Goal: Transaction & Acquisition: Obtain resource

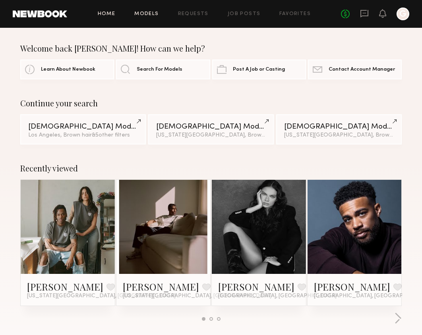
click at [157, 14] on link "Models" at bounding box center [146, 14] width 24 height 5
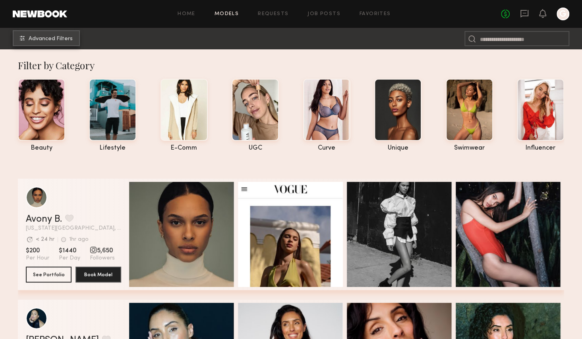
click at [59, 40] on span "Advanced Filters" at bounding box center [51, 39] width 44 height 6
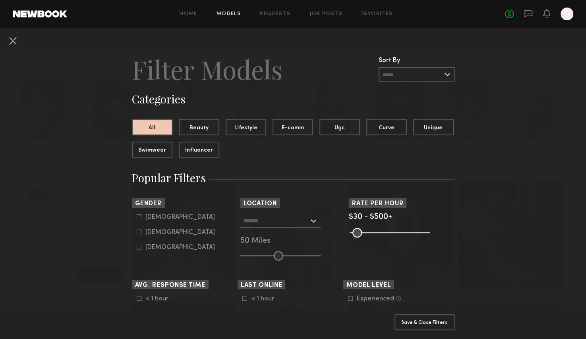
click at [138, 217] on icon at bounding box center [139, 216] width 5 height 5
type input "*"
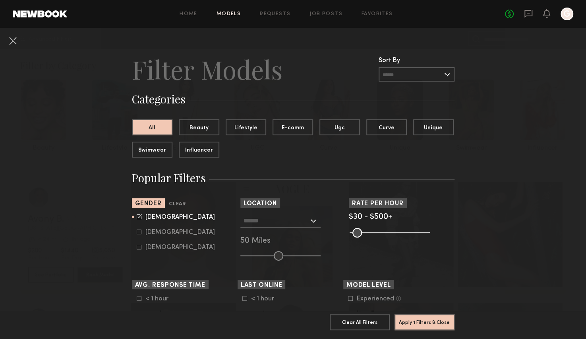
click at [256, 219] on input "text" at bounding box center [276, 220] width 65 height 14
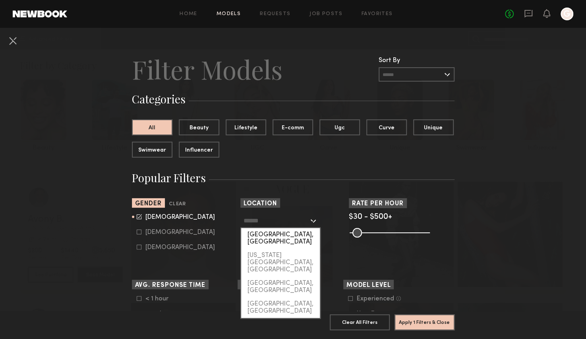
click at [270, 232] on div "[GEOGRAPHIC_DATA], [GEOGRAPHIC_DATA]" at bounding box center [280, 238] width 79 height 21
type input "**********"
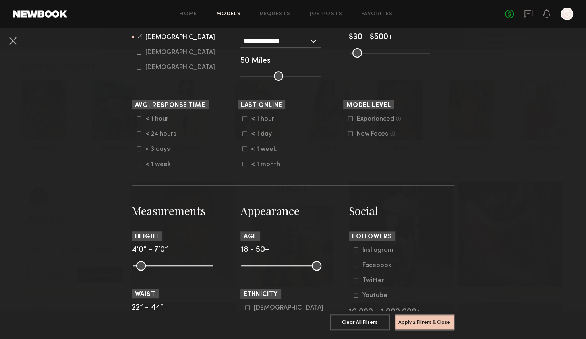
scroll to position [186, 0]
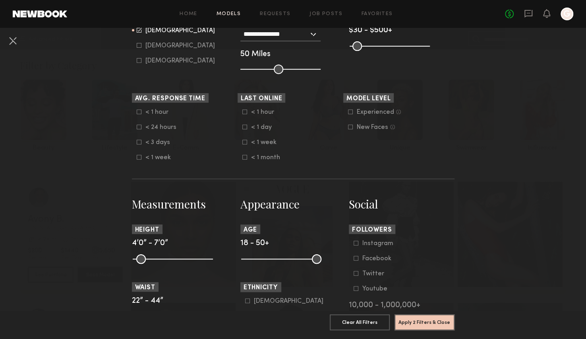
click at [348, 111] on icon at bounding box center [350, 111] width 5 height 5
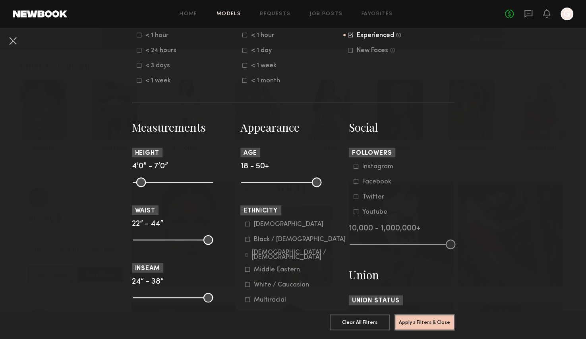
scroll to position [290, 0]
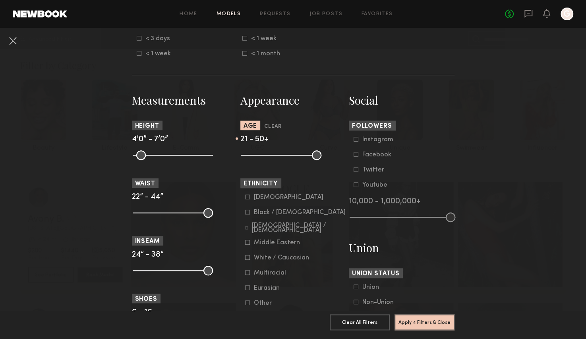
drag, startPoint x: 242, startPoint y: 155, endPoint x: 251, endPoint y: 155, distance: 9.5
click at [251, 155] on input "range" at bounding box center [281, 155] width 80 height 10
click at [254, 155] on input "range" at bounding box center [281, 155] width 80 height 10
type input "**"
click at [258, 156] on input "range" at bounding box center [281, 155] width 80 height 10
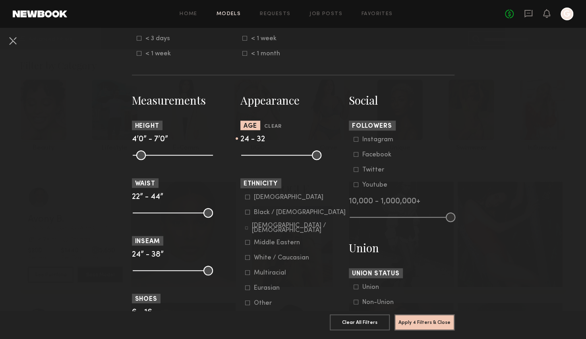
drag, startPoint x: 313, startPoint y: 157, endPoint x: 275, endPoint y: 161, distance: 38.4
type input "**"
click at [275, 159] on common-range-minmax at bounding box center [280, 154] width 80 height 10
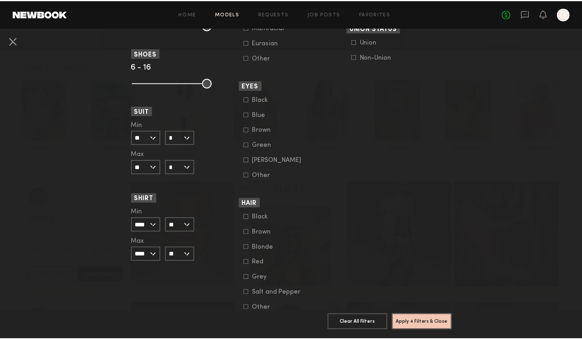
scroll to position [572, 0]
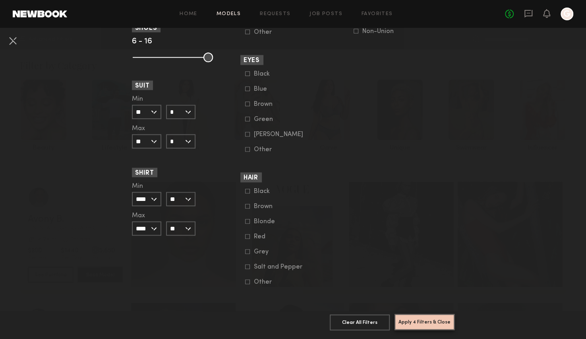
click at [426, 316] on button "Apply 4 Filters & Close" at bounding box center [425, 322] width 60 height 16
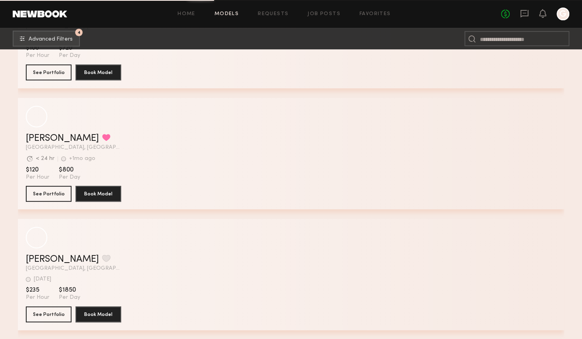
scroll to position [7117, 0]
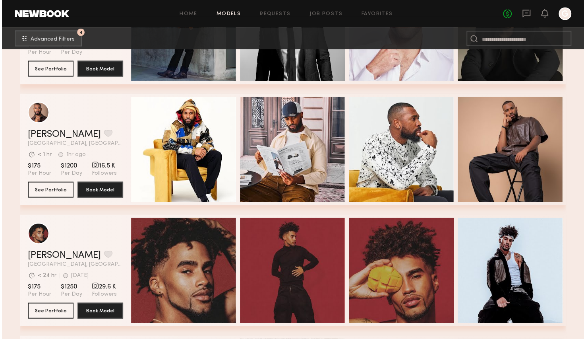
scroll to position [6103, 0]
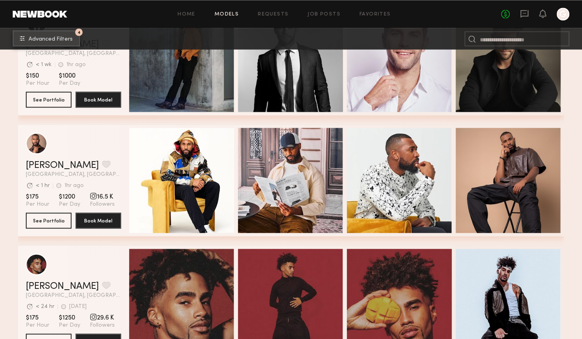
click at [53, 39] on span "Advanced Filters" at bounding box center [51, 39] width 44 height 6
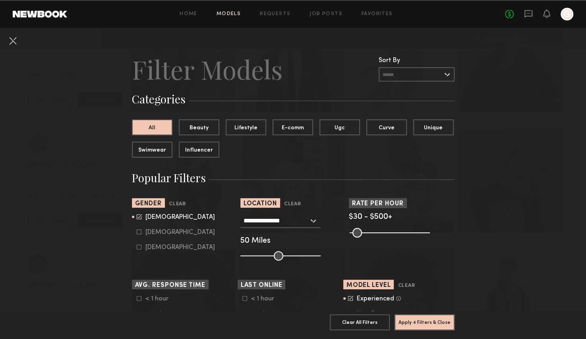
click at [137, 232] on icon at bounding box center [139, 231] width 5 height 5
type input "*"
click at [137, 215] on icon at bounding box center [139, 216] width 5 height 5
type input "**"
click at [415, 315] on button "Apply 4 Filters & Close" at bounding box center [425, 322] width 60 height 16
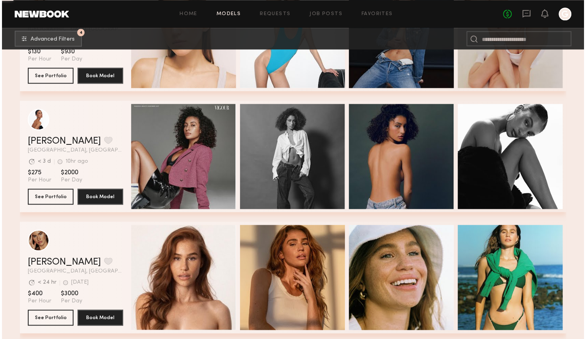
scroll to position [12918, 0]
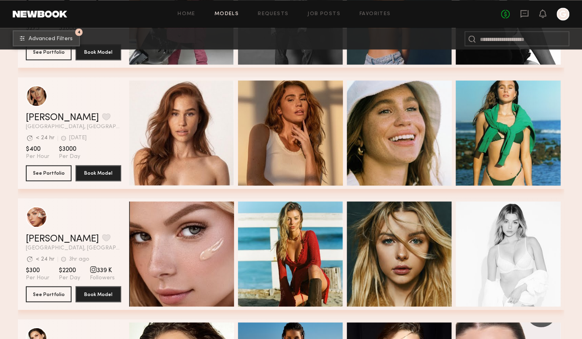
click at [43, 39] on span "Advanced Filters" at bounding box center [51, 39] width 44 height 6
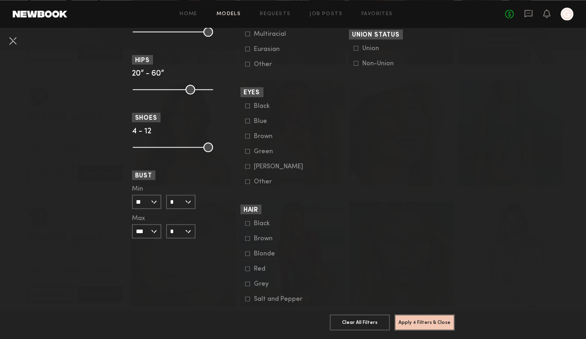
scroll to position [572, 0]
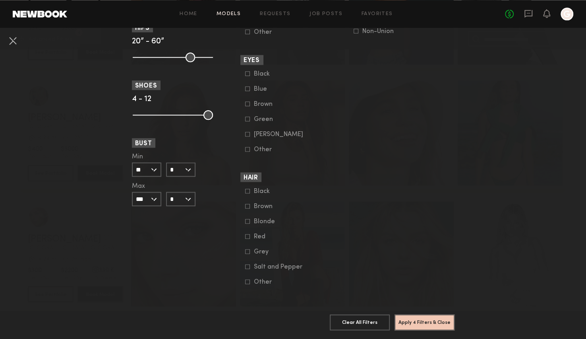
click at [246, 279] on icon at bounding box center [247, 281] width 5 height 5
click at [426, 318] on button "Apply 5 Filters & Close" at bounding box center [425, 322] width 60 height 16
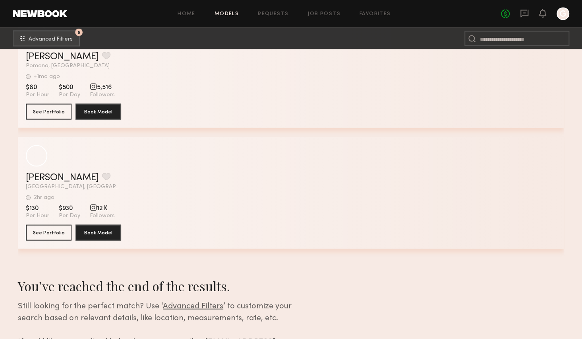
scroll to position [891, 0]
